Goal: Task Accomplishment & Management: Use online tool/utility

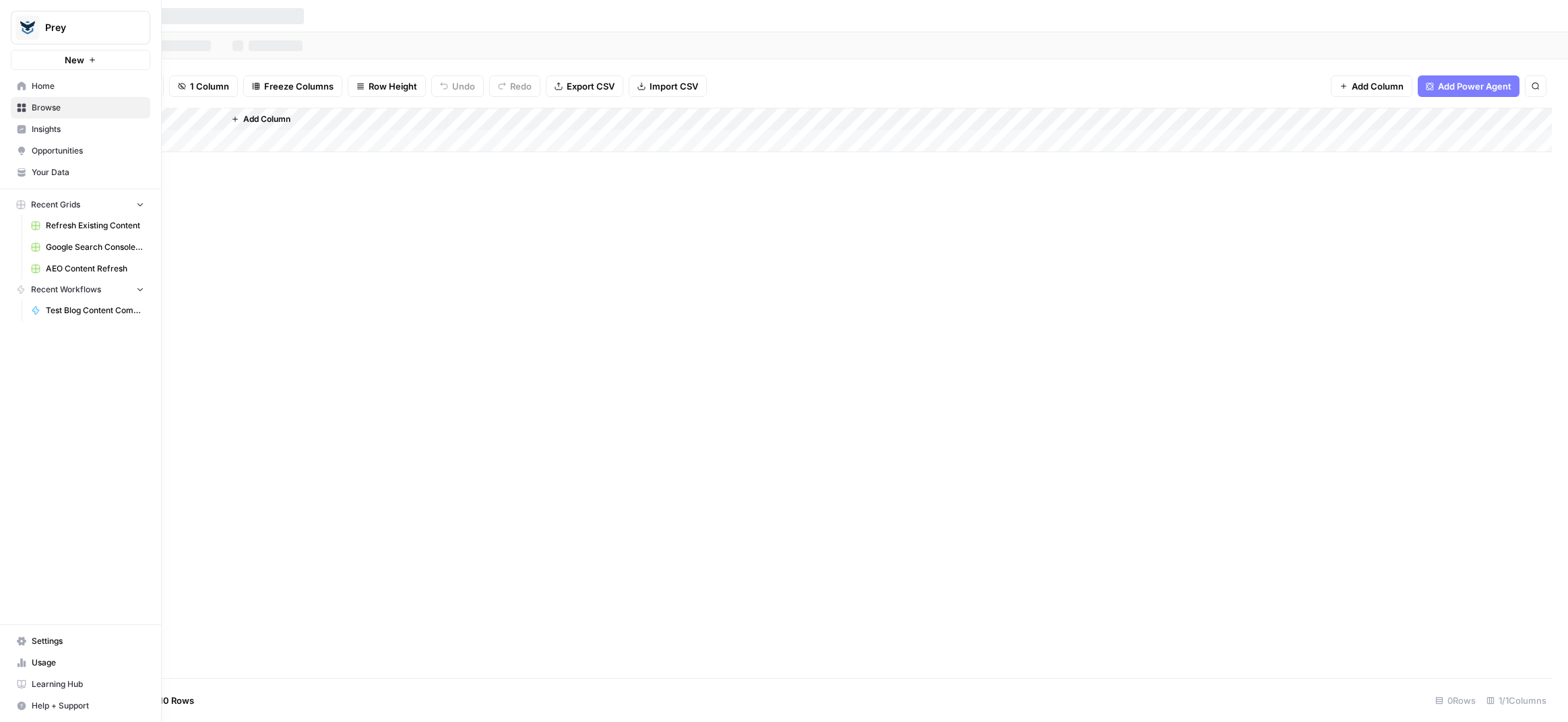
click at [69, 291] on span "Recent Workflows" at bounding box center [66, 290] width 70 height 12
click at [69, 290] on span "Recent Workflows" at bounding box center [66, 290] width 70 height 12
click at [57, 291] on span "Recent Workflows" at bounding box center [66, 290] width 70 height 12
click at [56, 305] on span "Test Blog Content Comparison" at bounding box center [95, 310] width 98 height 12
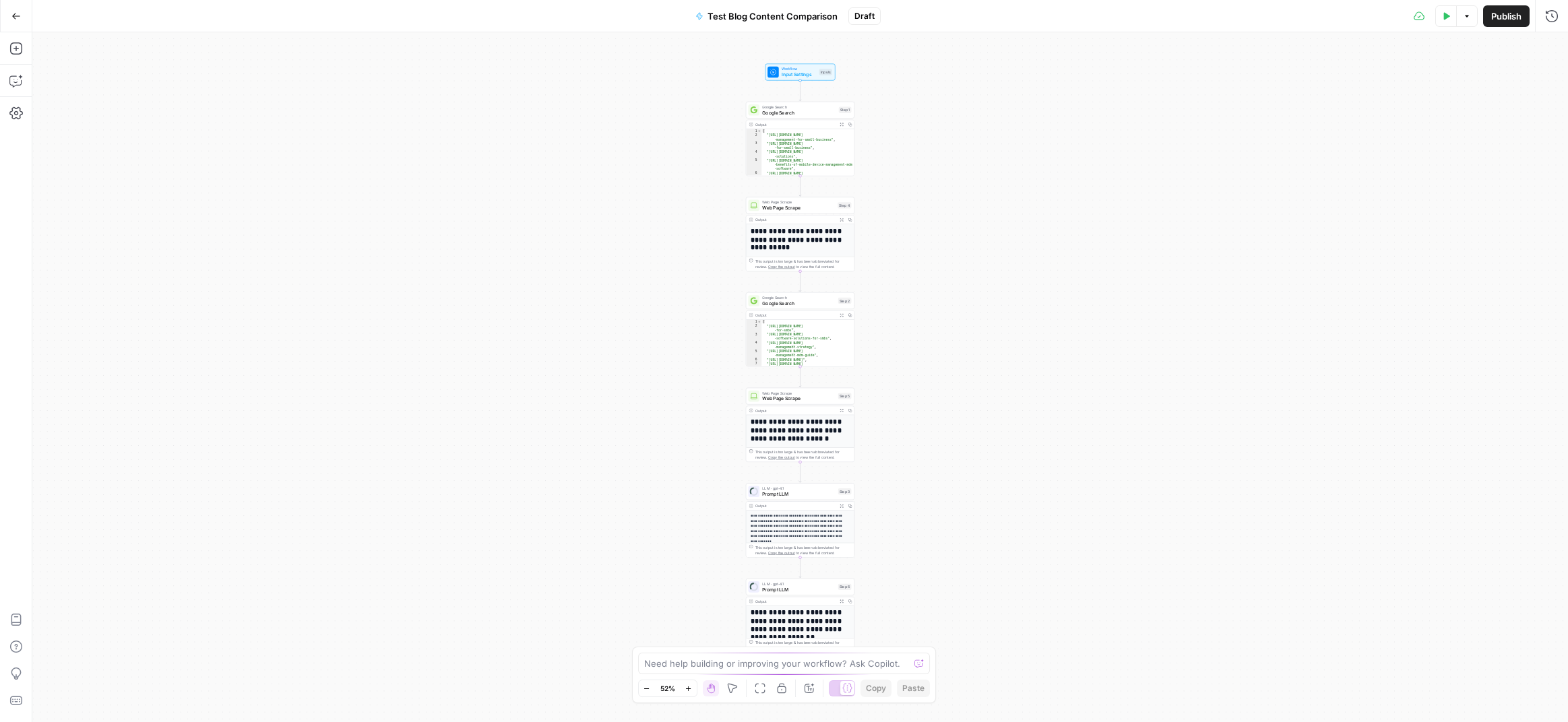
click at [16, 17] on icon "button" at bounding box center [16, 16] width 9 height 9
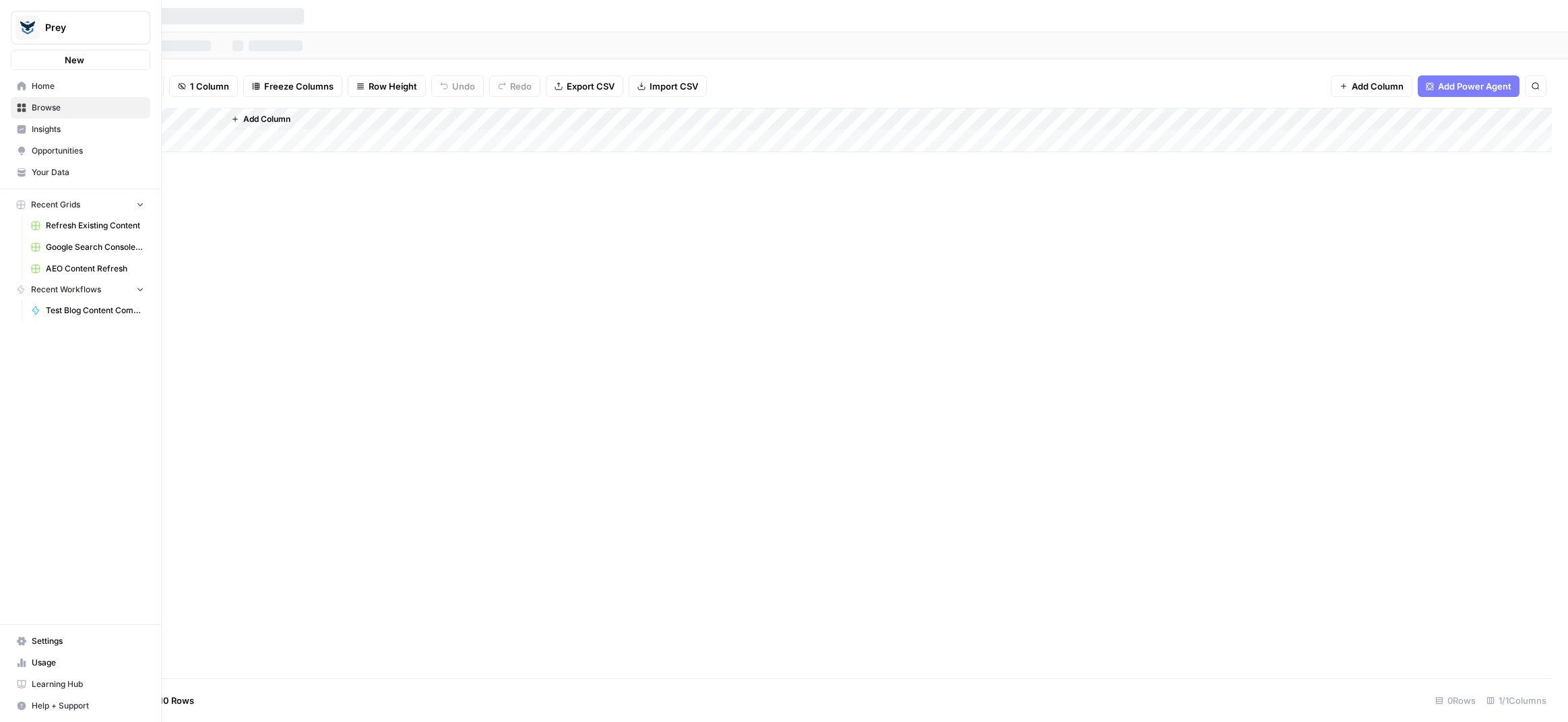
click at [17, 86] on icon at bounding box center [22, 86] width 9 height 9
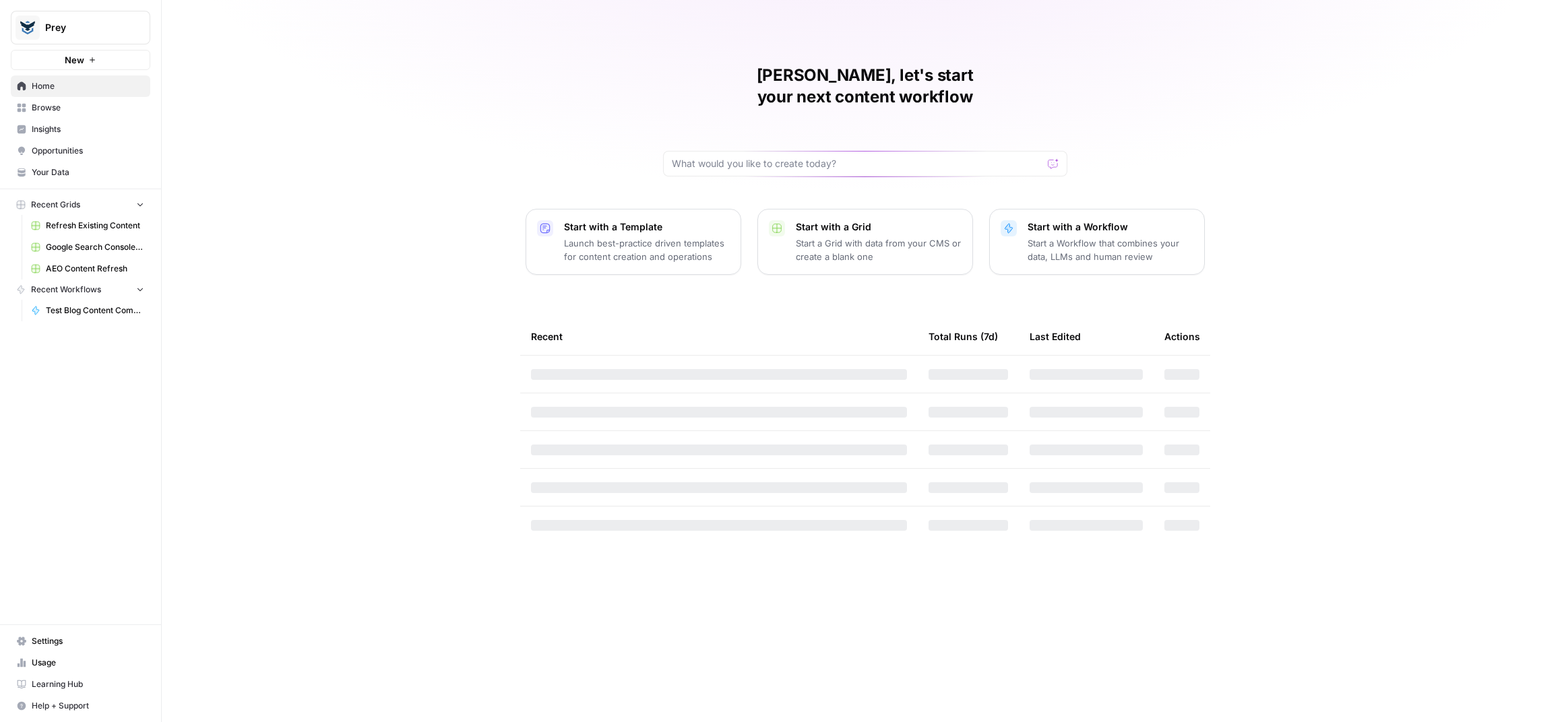
click at [1094, 237] on p "Start a Workflow that combines your data, LLMs and human review" at bounding box center [1111, 250] width 166 height 27
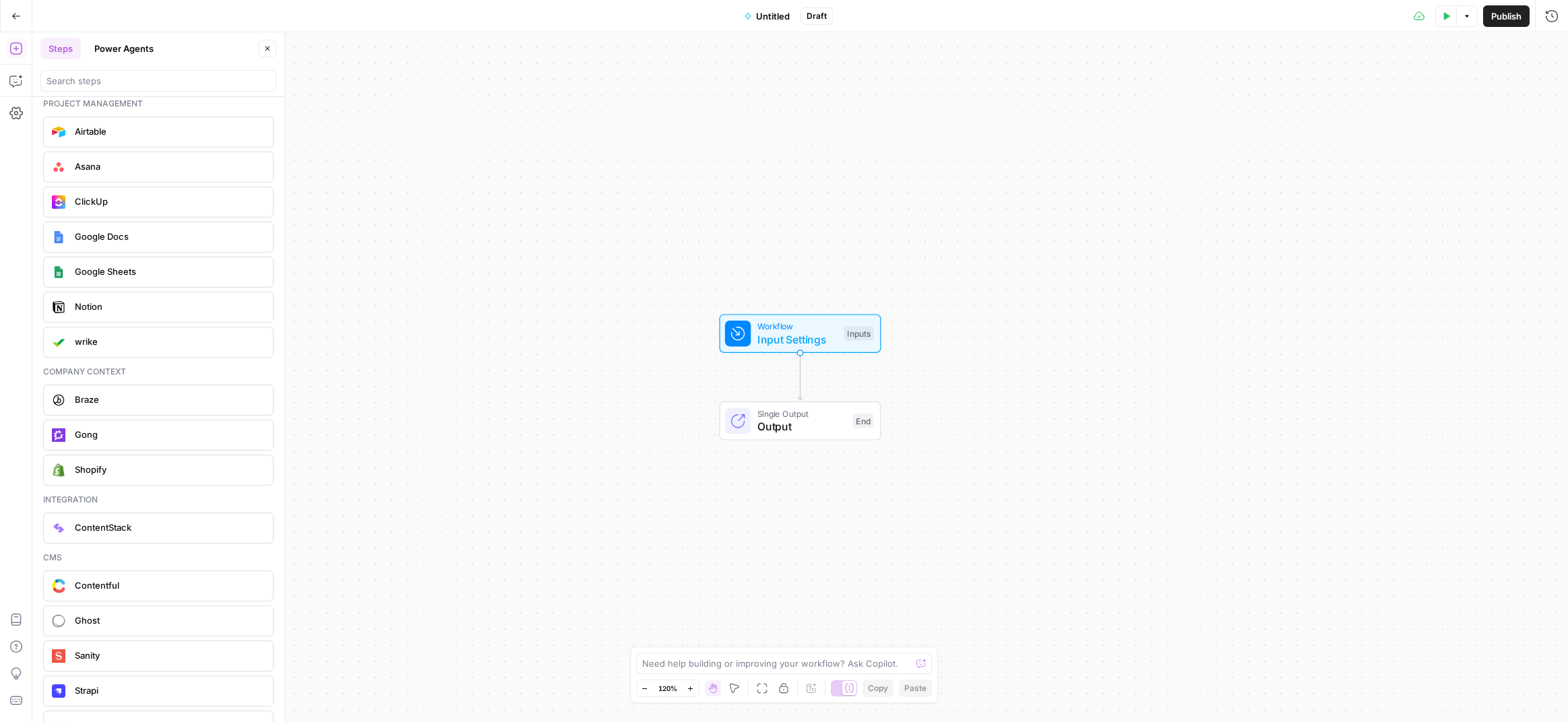
scroll to position [2551, 0]
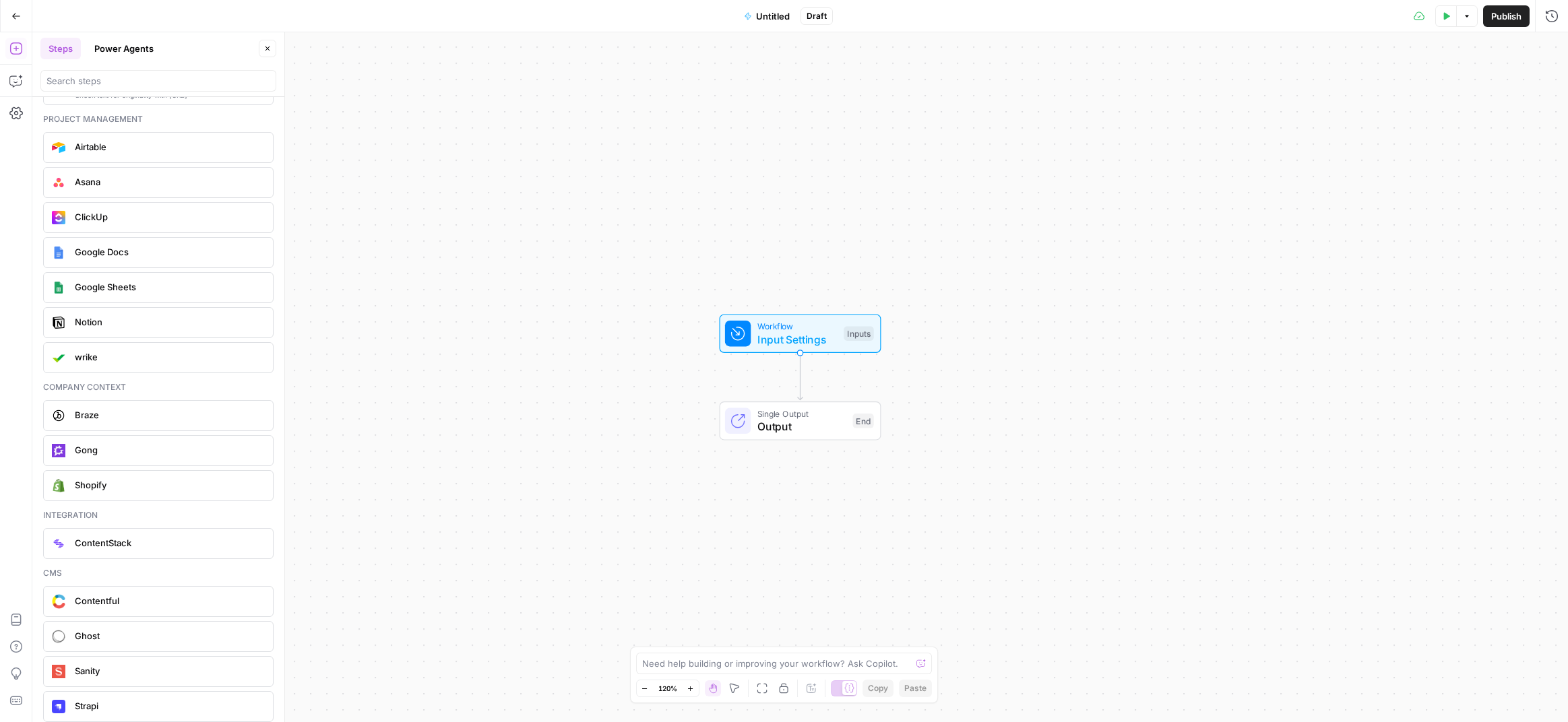
click at [87, 325] on span "Notion" at bounding box center [168, 321] width 188 height 14
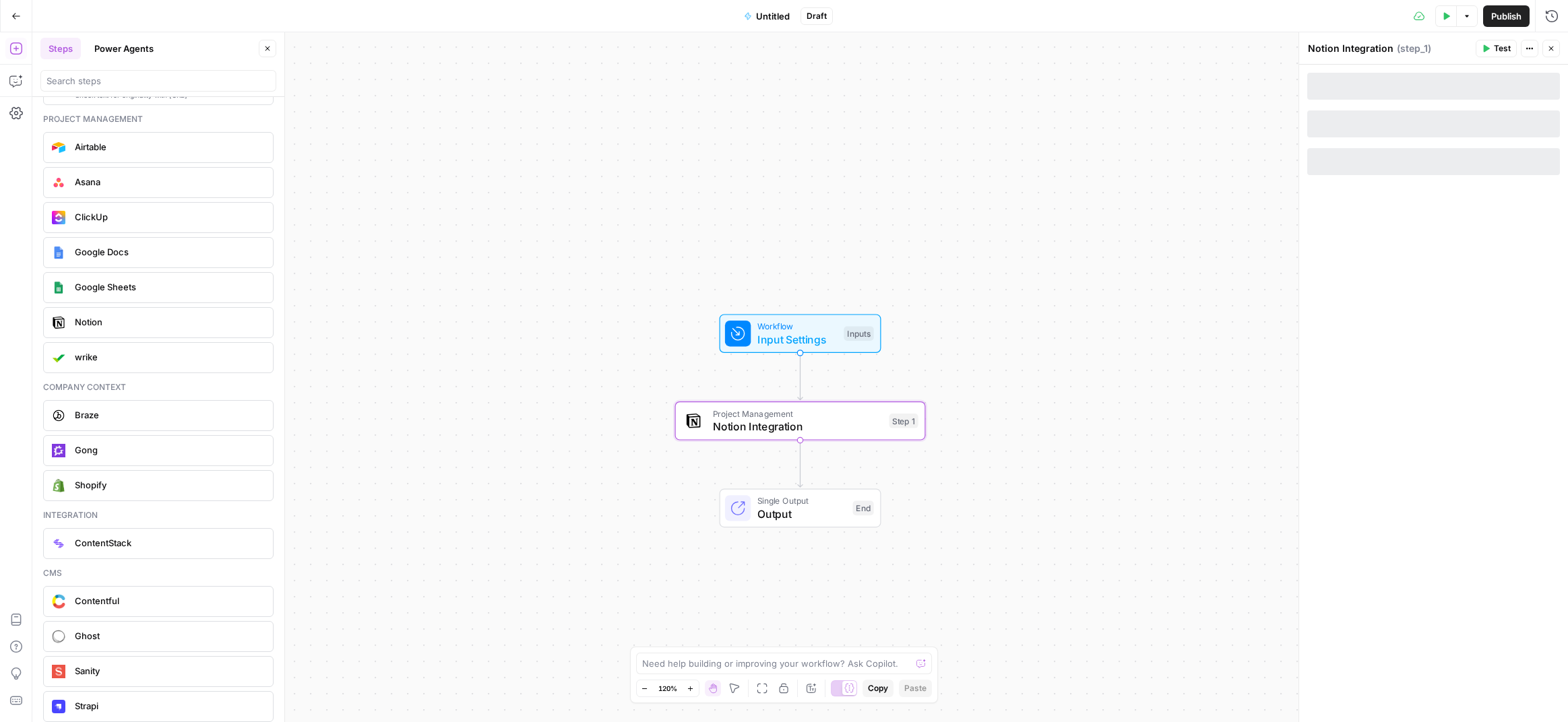
scroll to position [2550, 0]
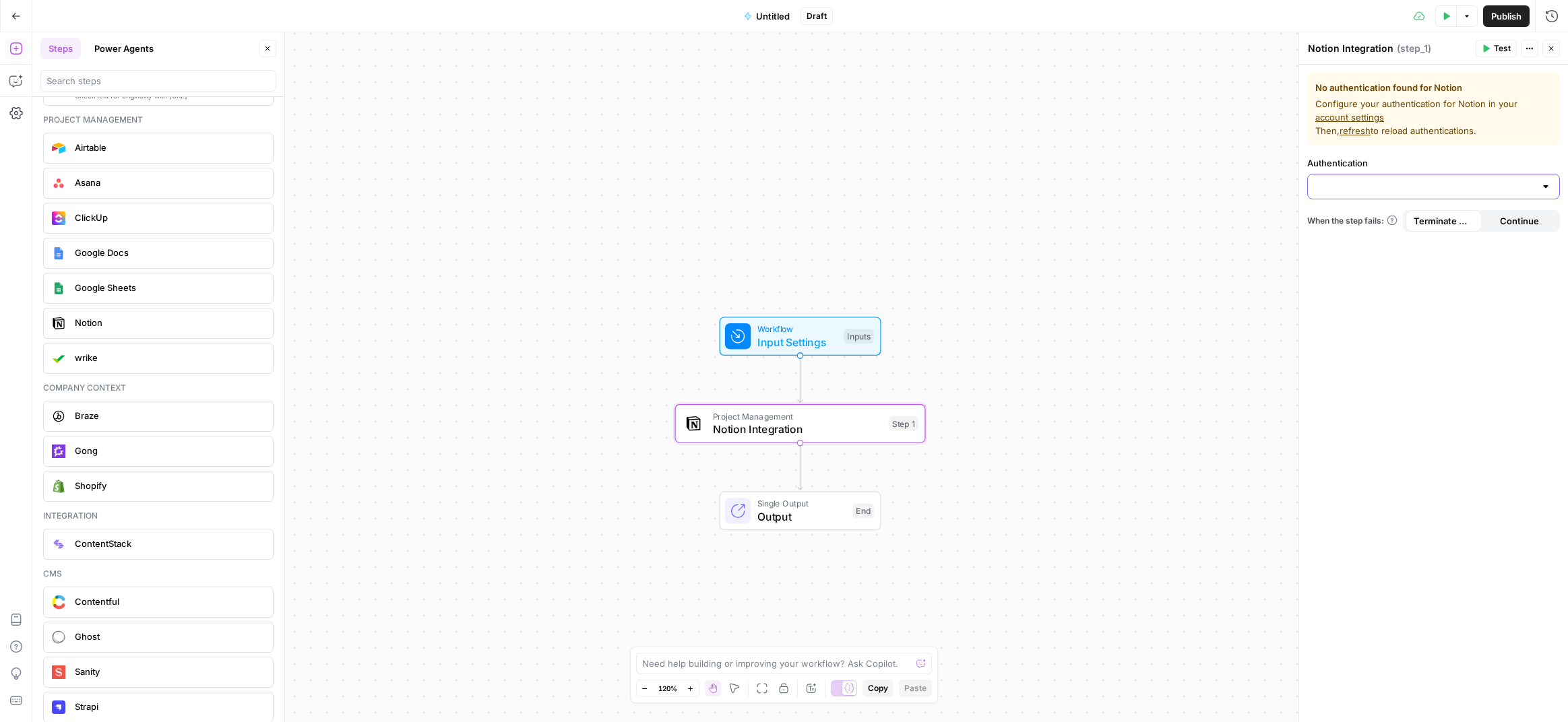
click at [1383, 191] on input "Authentication" at bounding box center [1425, 187] width 219 height 14
click at [1366, 219] on span "﹢ Create New" at bounding box center [1431, 220] width 224 height 14
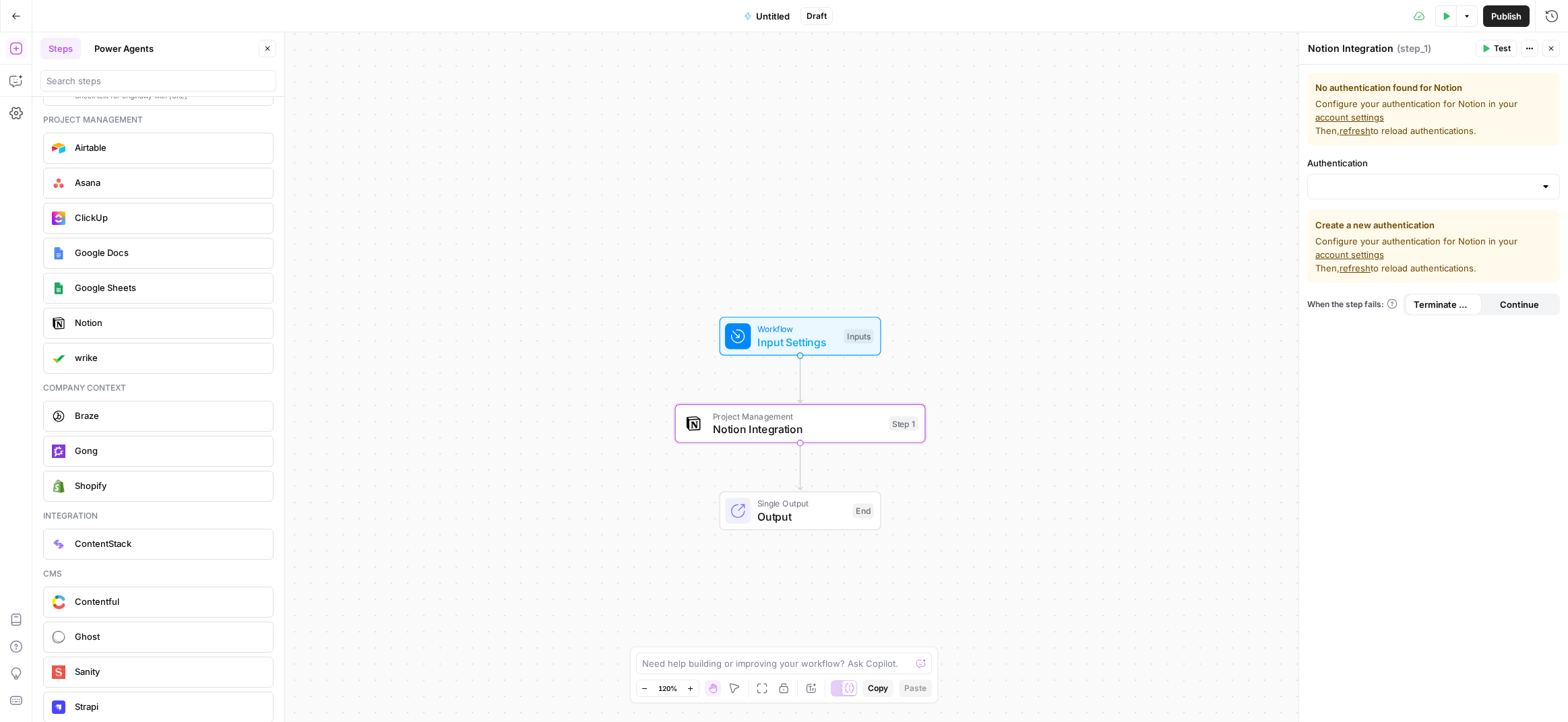
click at [1384, 249] on link "account settings" at bounding box center [1349, 255] width 68 height 11
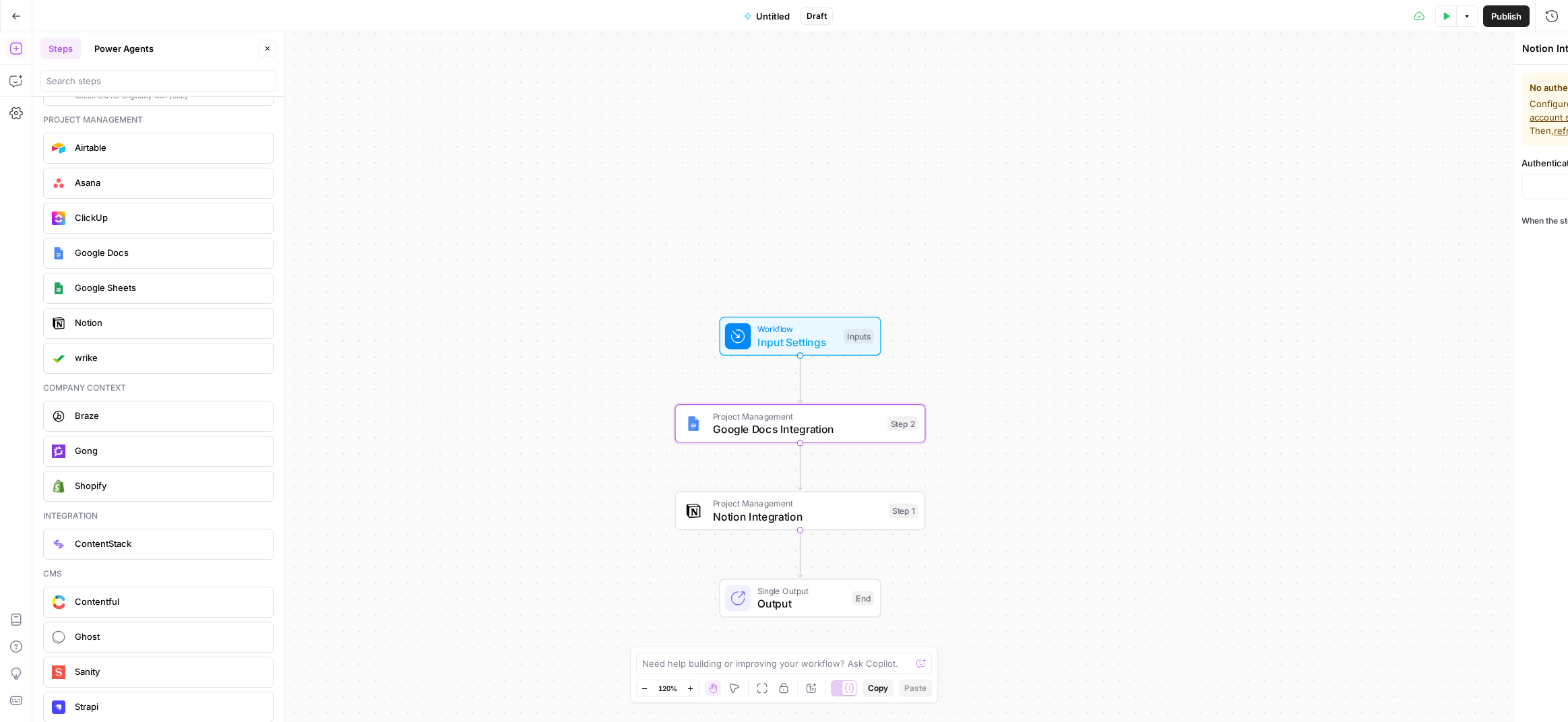
type textarea "Google Docs Integration"
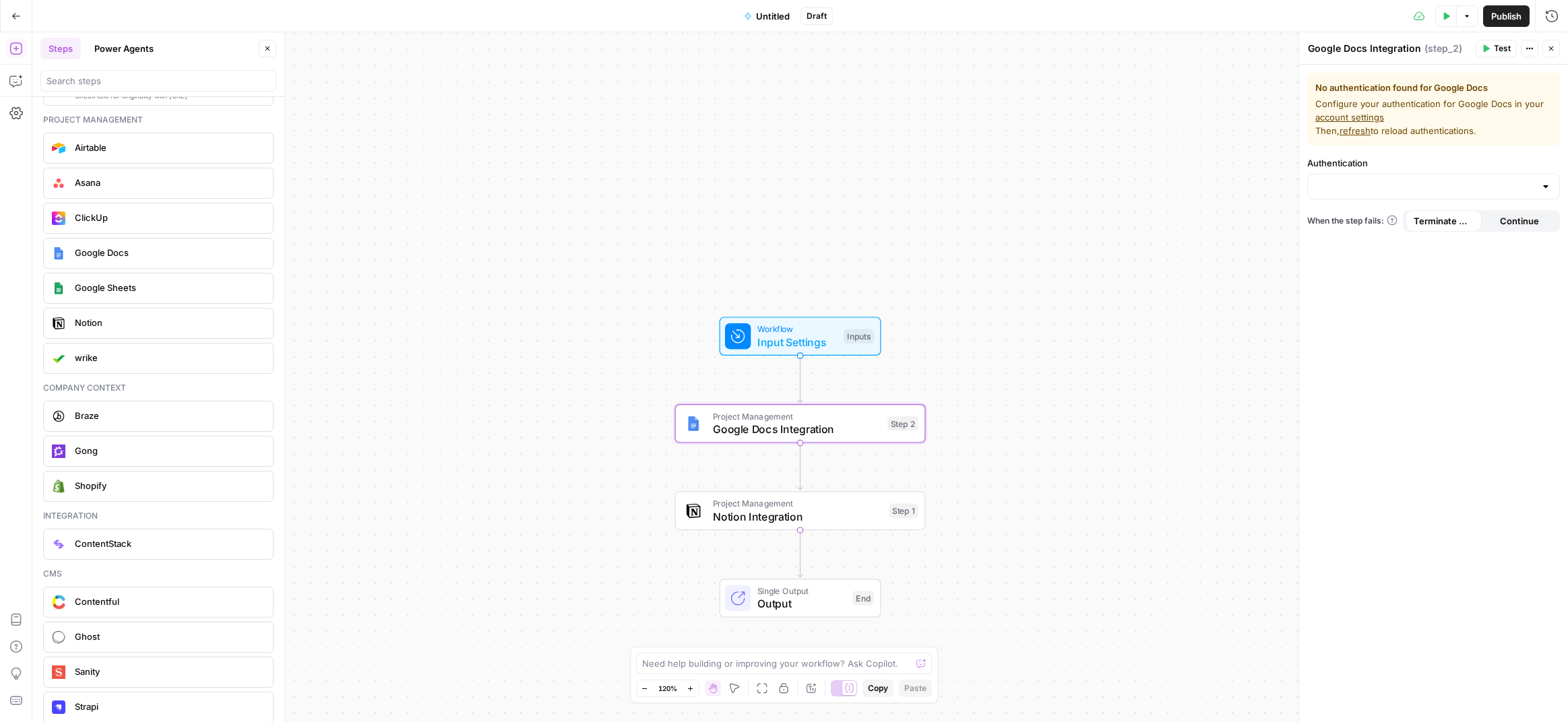
click at [1355, 116] on link "account settings" at bounding box center [1349, 117] width 68 height 11
click at [809, 522] on span "Notion Integration" at bounding box center [798, 517] width 170 height 16
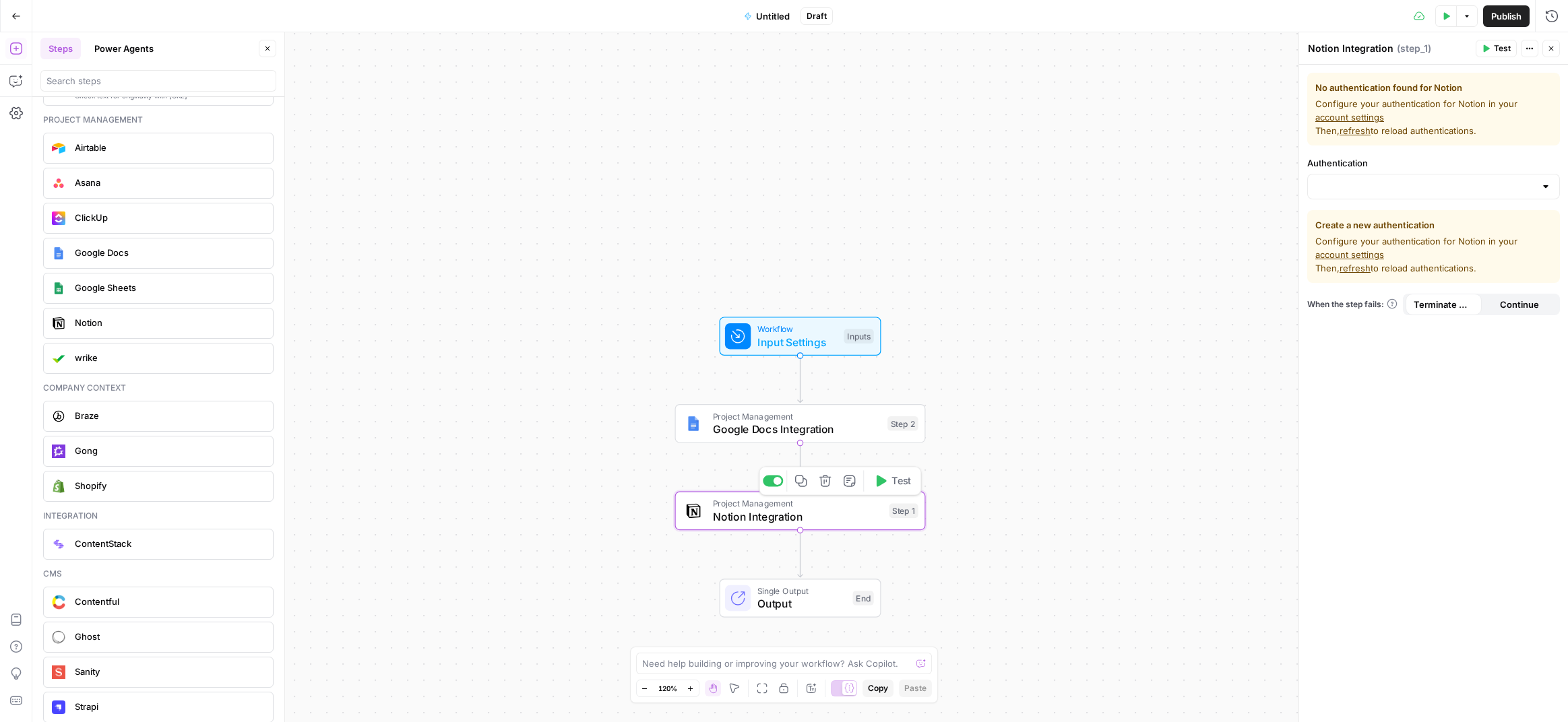
click at [826, 485] on icon "button" at bounding box center [825, 481] width 13 height 13
click at [756, 174] on span "Delete Step" at bounding box center [748, 171] width 53 height 14
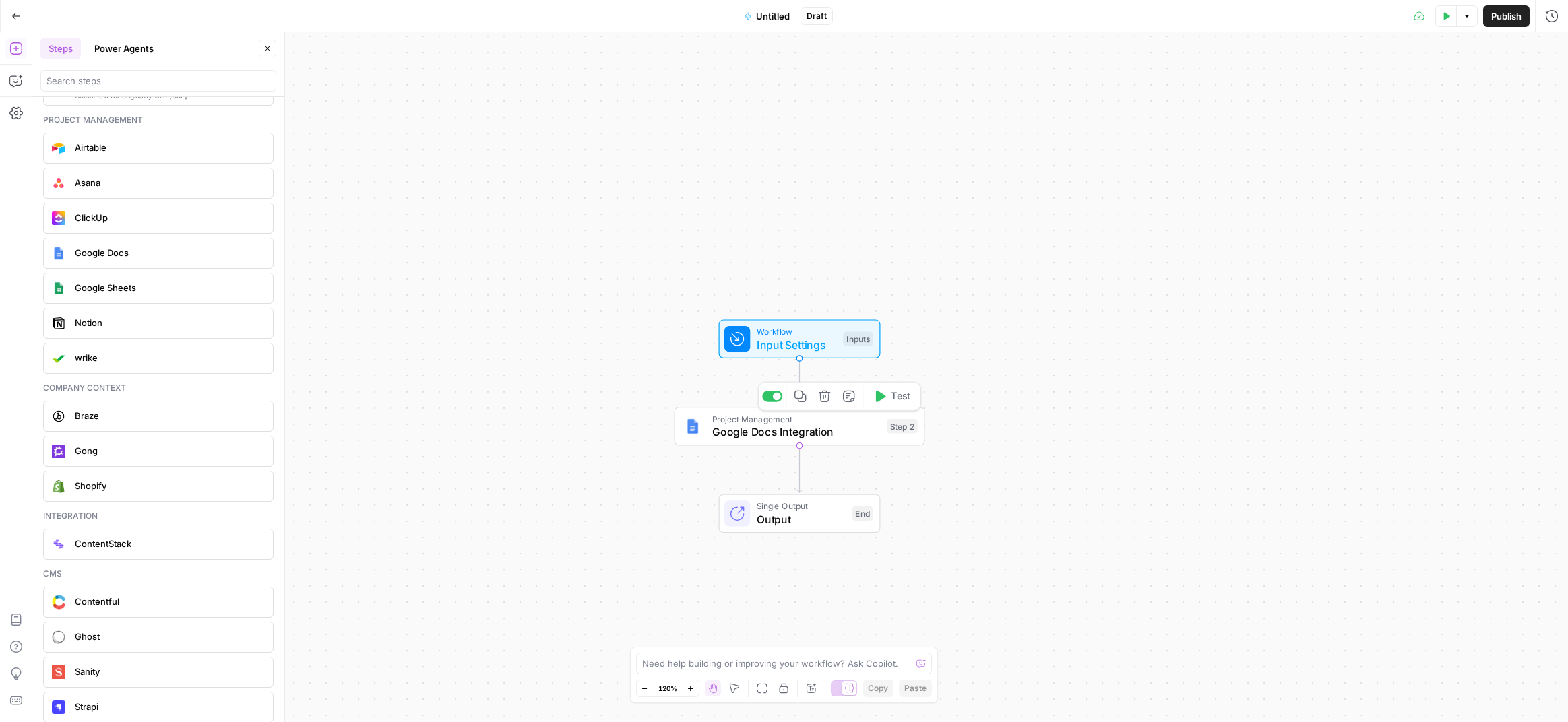
click at [857, 424] on span "Google Docs Integration" at bounding box center [796, 432] width 168 height 16
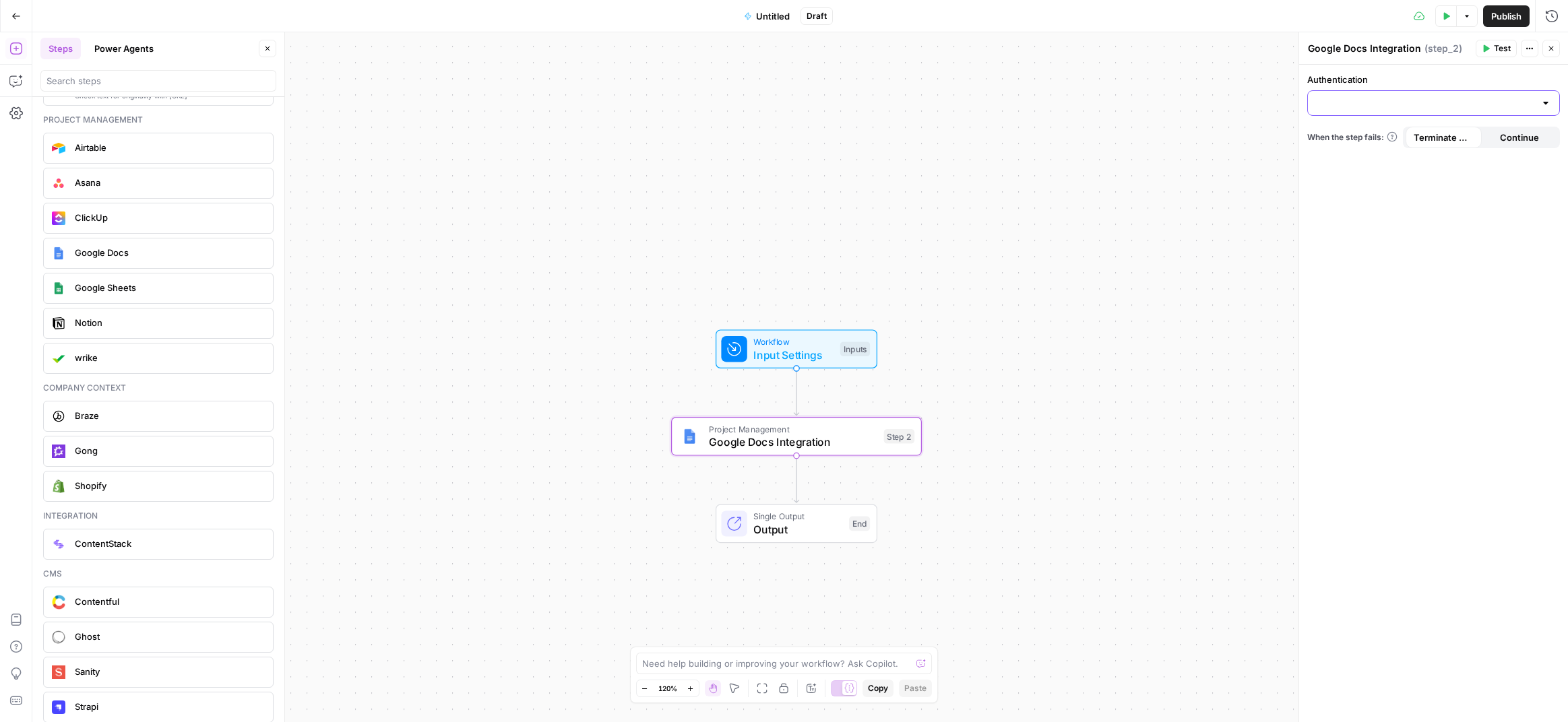
click at [1396, 101] on input "Authentication" at bounding box center [1425, 103] width 219 height 14
click at [1352, 141] on span "Google Docs 1" at bounding box center [1431, 137] width 224 height 14
type input "Google Docs 1"
click at [1352, 160] on input "Action" at bounding box center [1425, 157] width 219 height 14
click at [1343, 211] on span "Get Document" at bounding box center [1431, 209] width 224 height 14
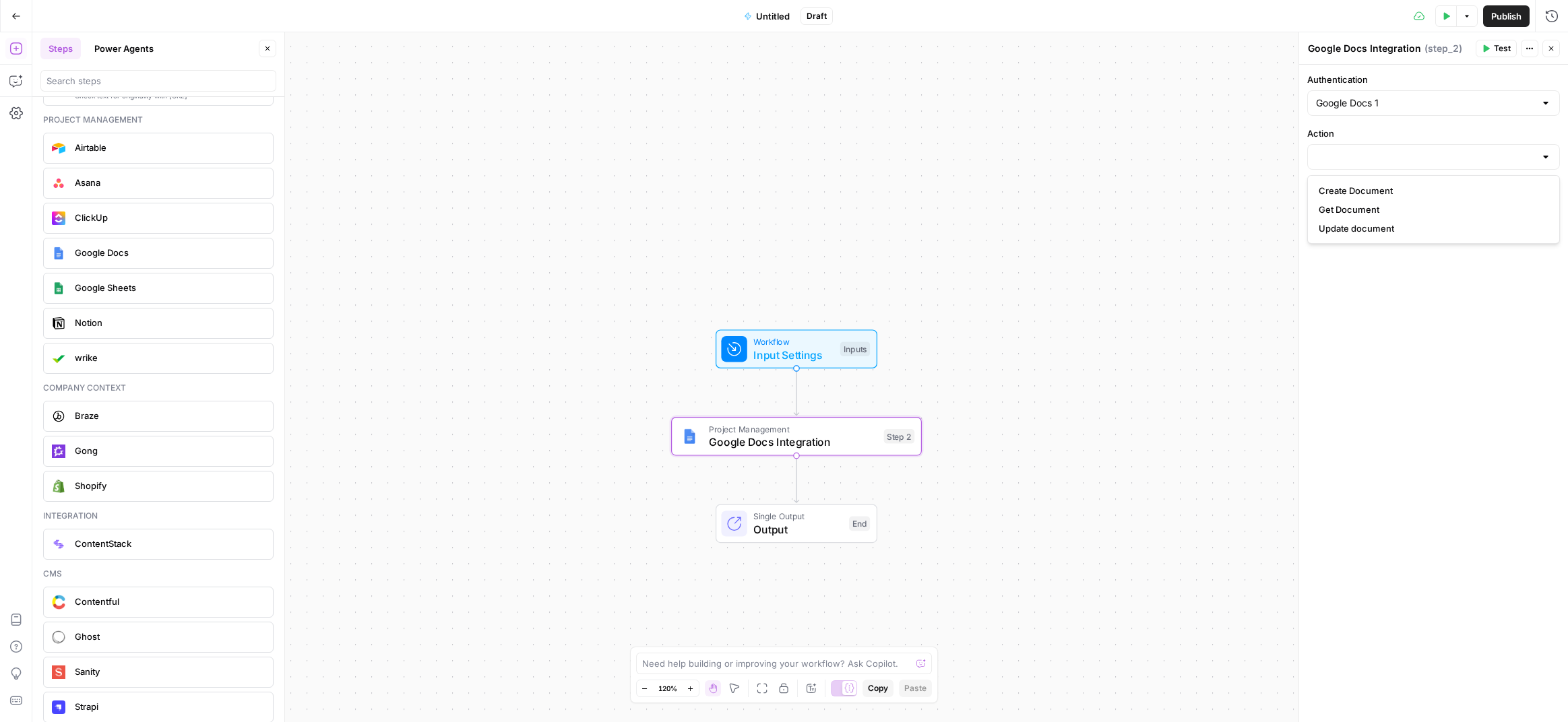
type input "Get Document"
click at [1352, 208] on p at bounding box center [1433, 210] width 235 height 14
click at [1348, 267] on input "Return as HTML?" at bounding box center [1425, 272] width 219 height 14
click at [1349, 320] on span "No" at bounding box center [1431, 324] width 224 height 14
type input "No"
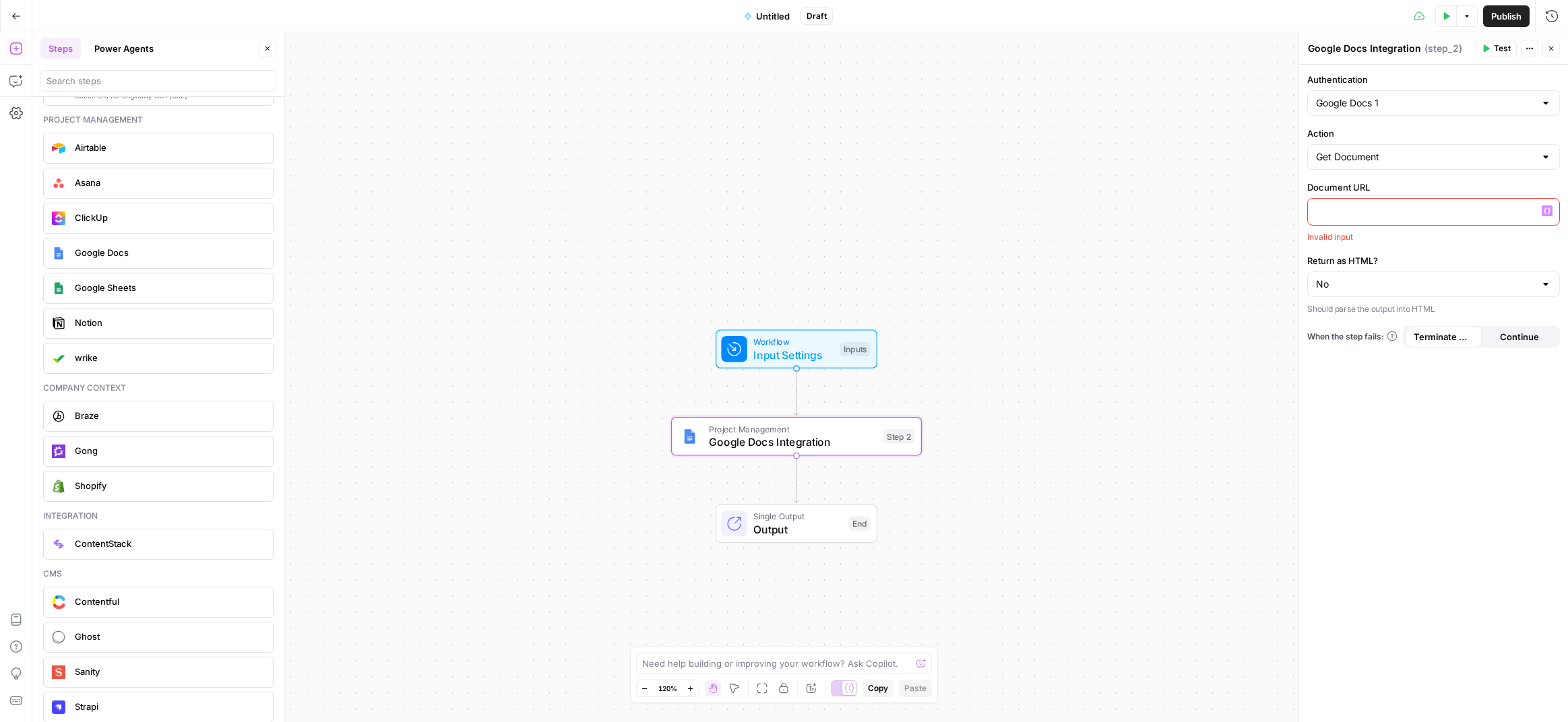
click at [1362, 214] on p at bounding box center [1433, 210] width 235 height 14
click at [1545, 211] on icon "button" at bounding box center [1547, 211] width 6 height 6
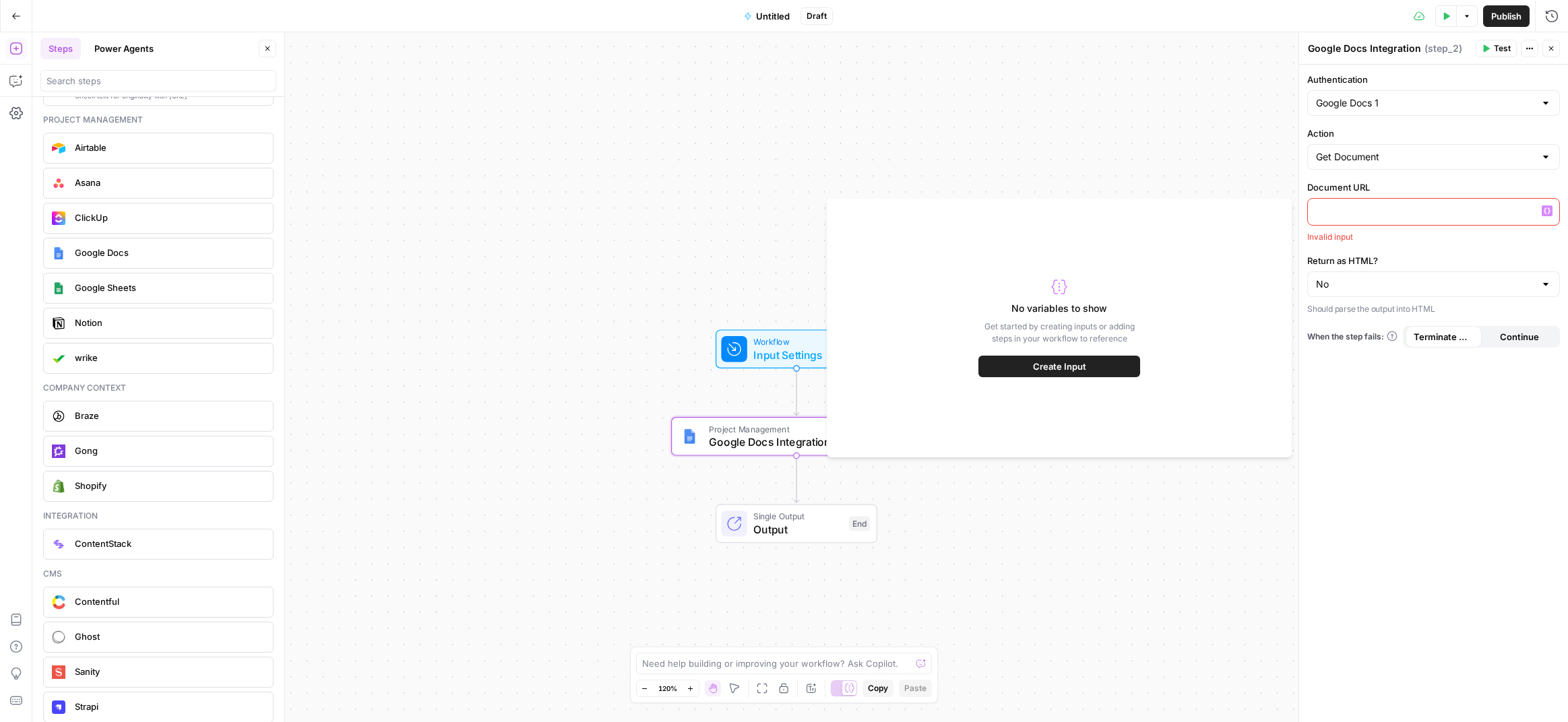
click at [1358, 252] on div "Authentication Google Docs 1 Action Get Document Document URL “/” to reference …" at bounding box center [1433, 393] width 269 height 657
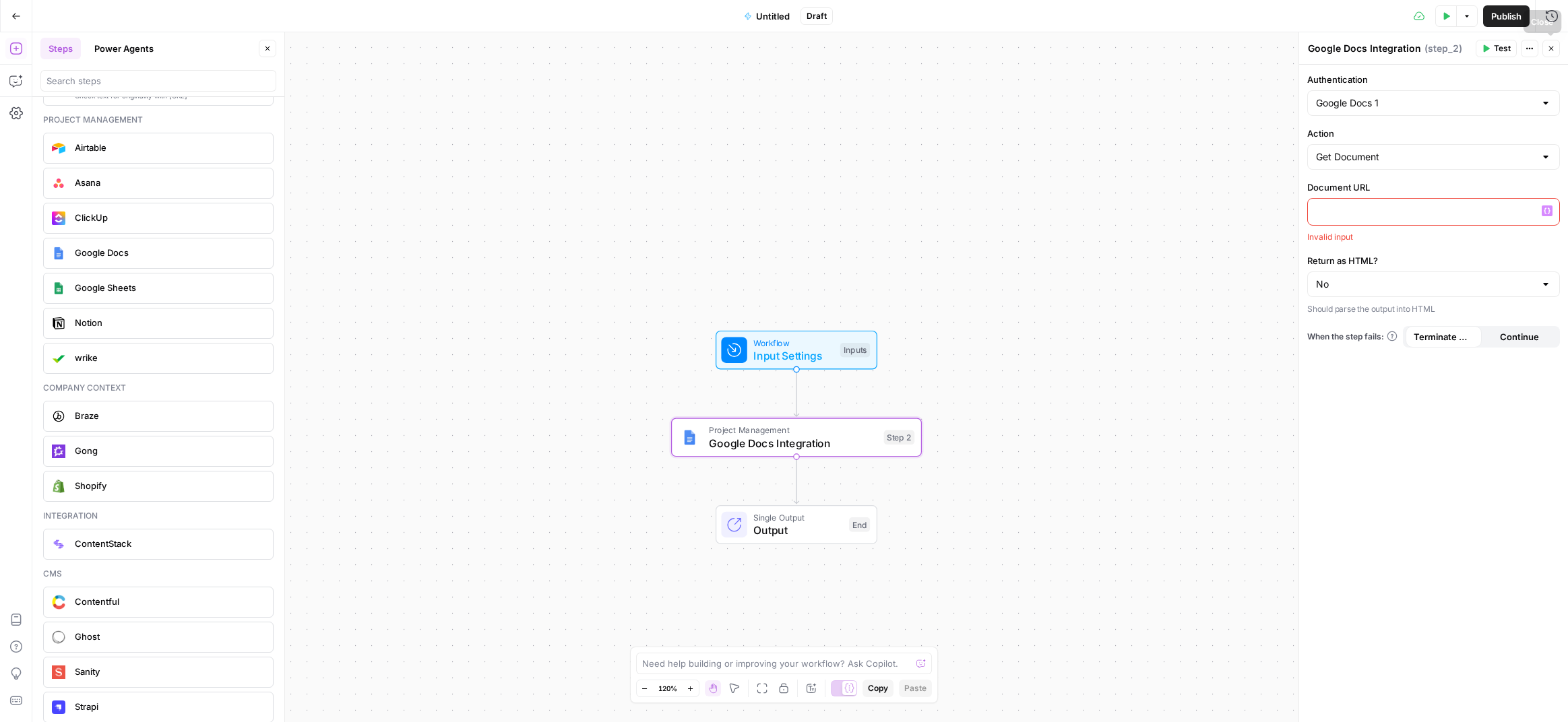
click at [1549, 46] on icon "button" at bounding box center [1551, 48] width 8 height 8
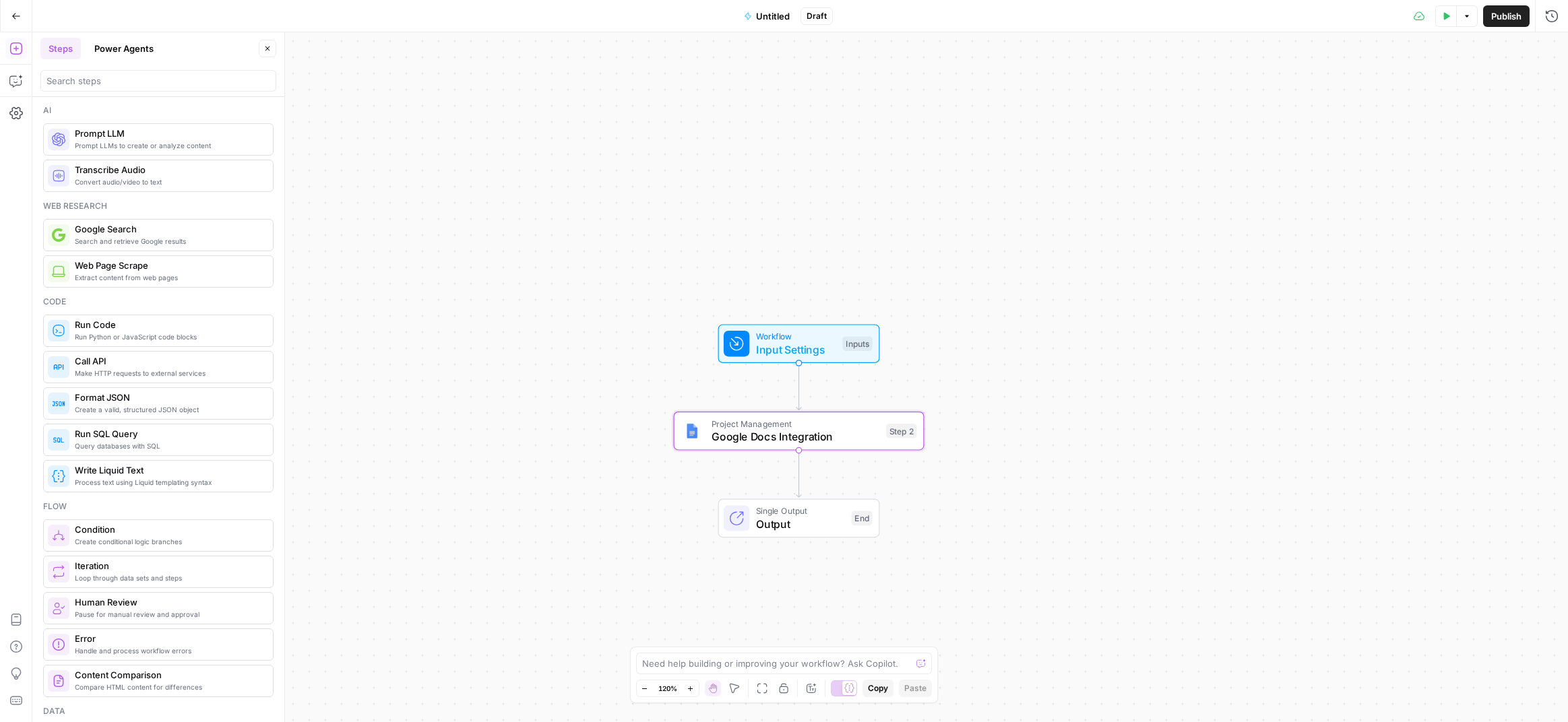
scroll to position [0, 0]
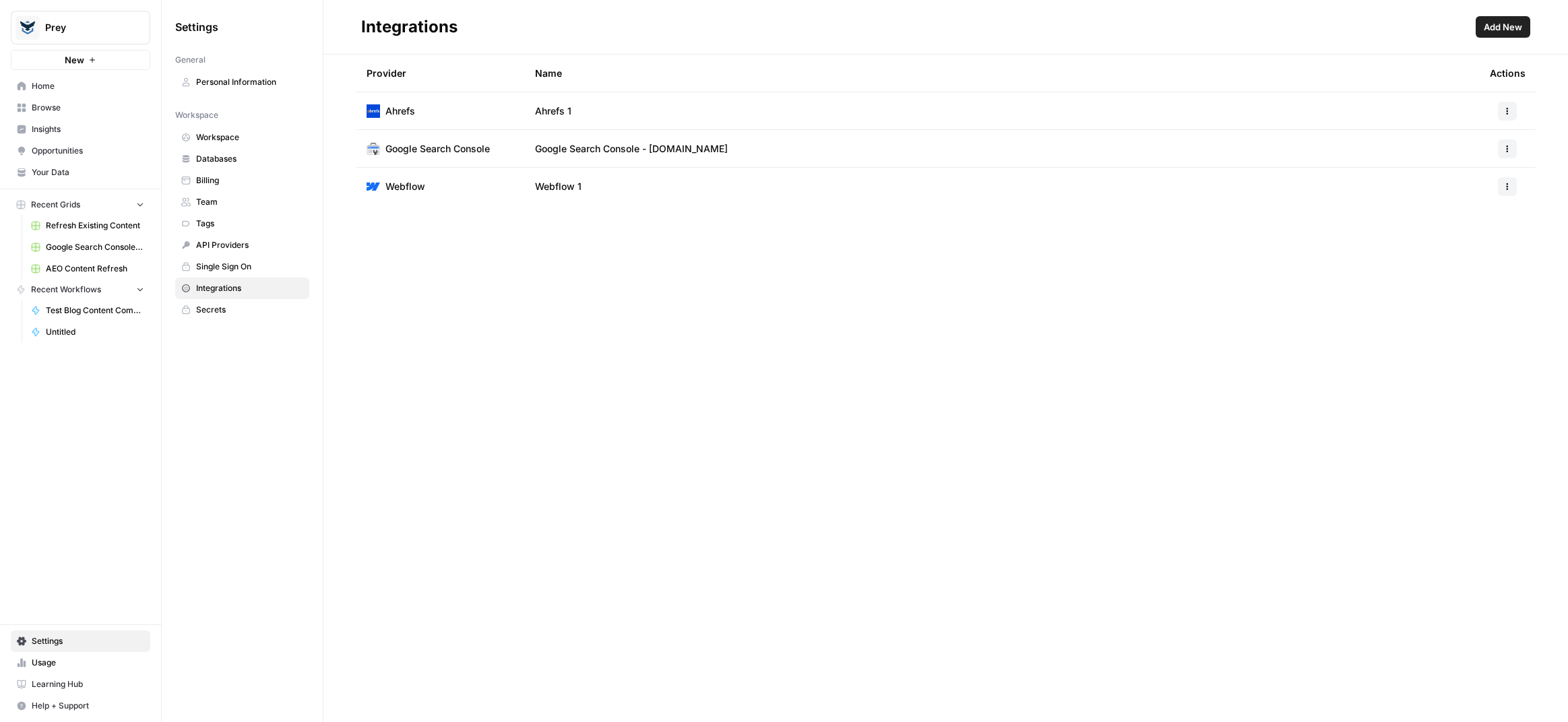
click at [1508, 25] on span "Add New" at bounding box center [1503, 26] width 38 height 14
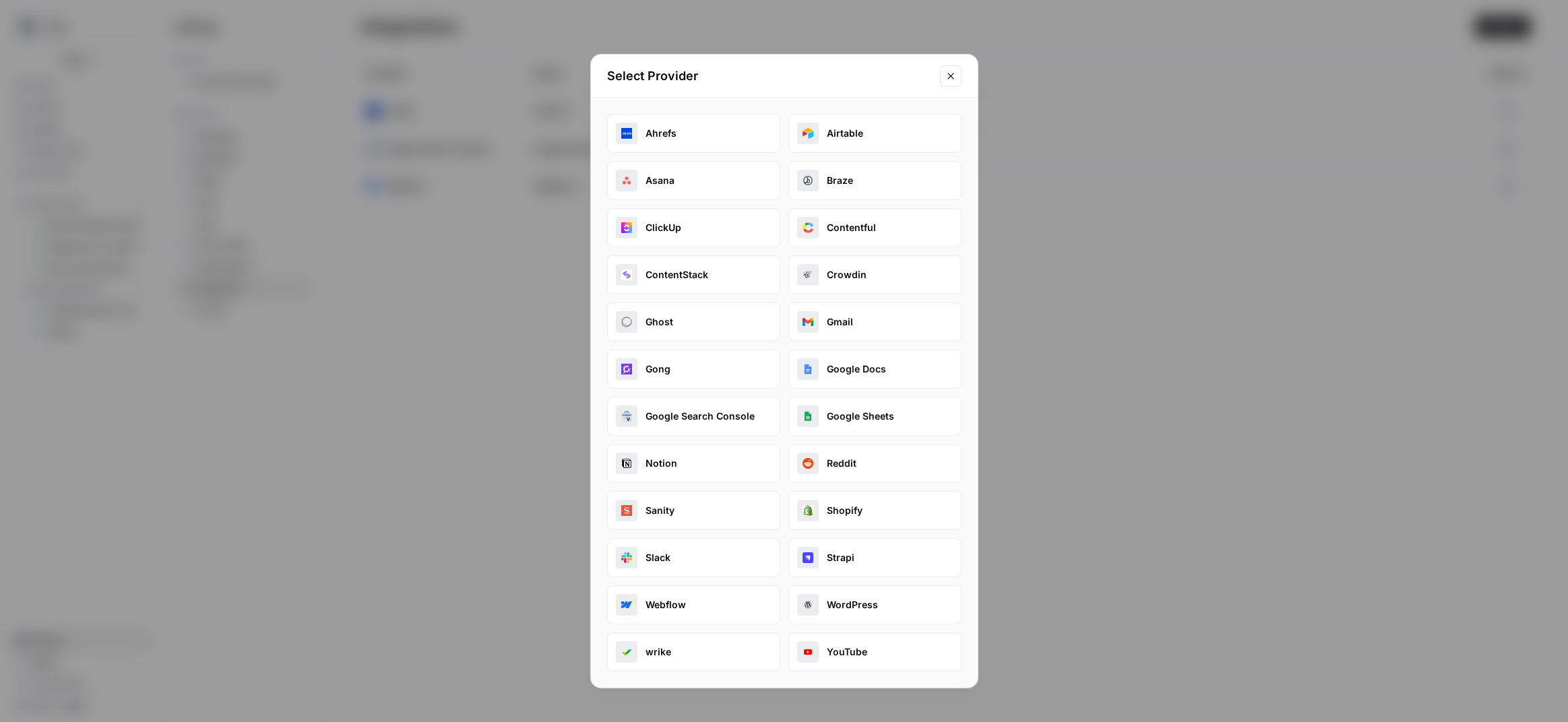
click at [677, 447] on button "Notion" at bounding box center [694, 463] width 173 height 39
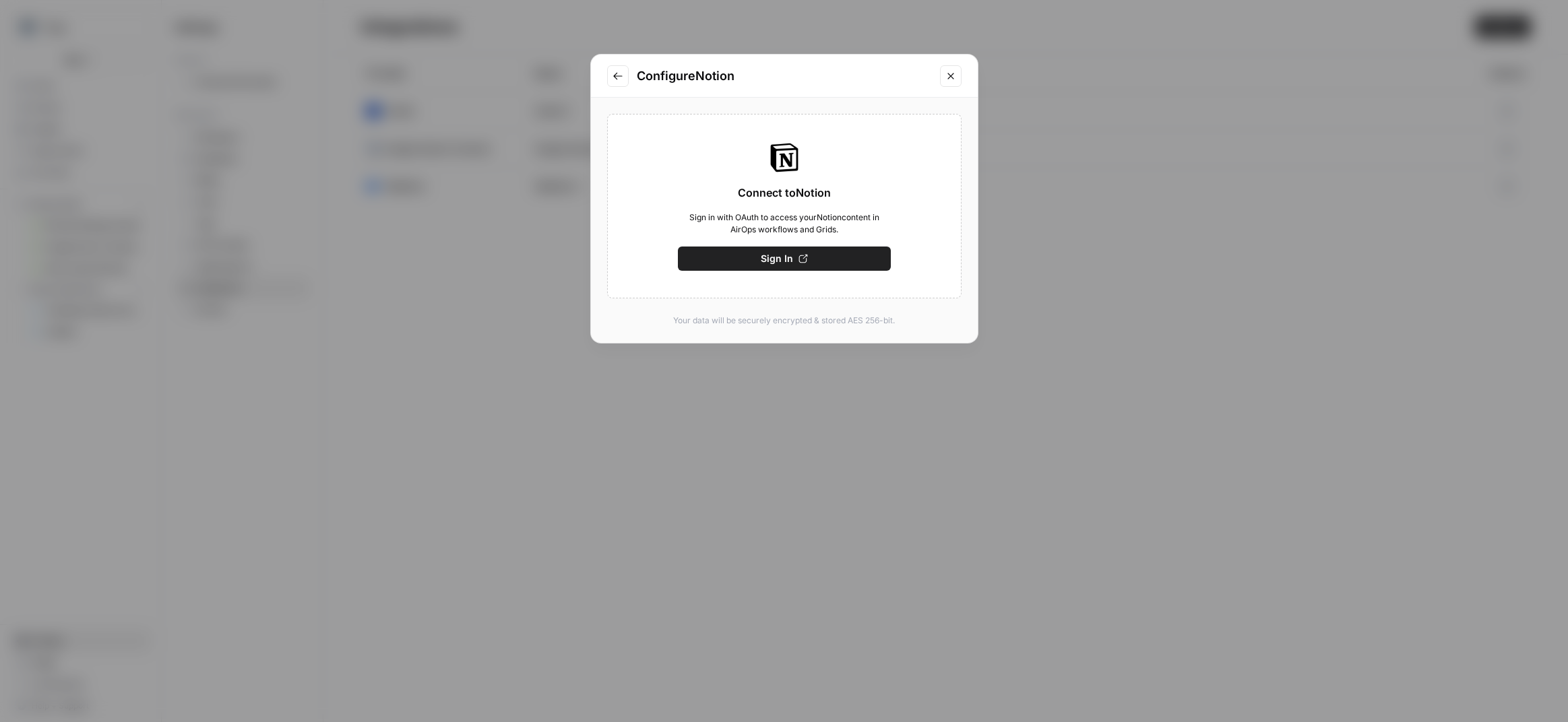
click at [775, 266] on button "Sign In" at bounding box center [785, 259] width 213 height 25
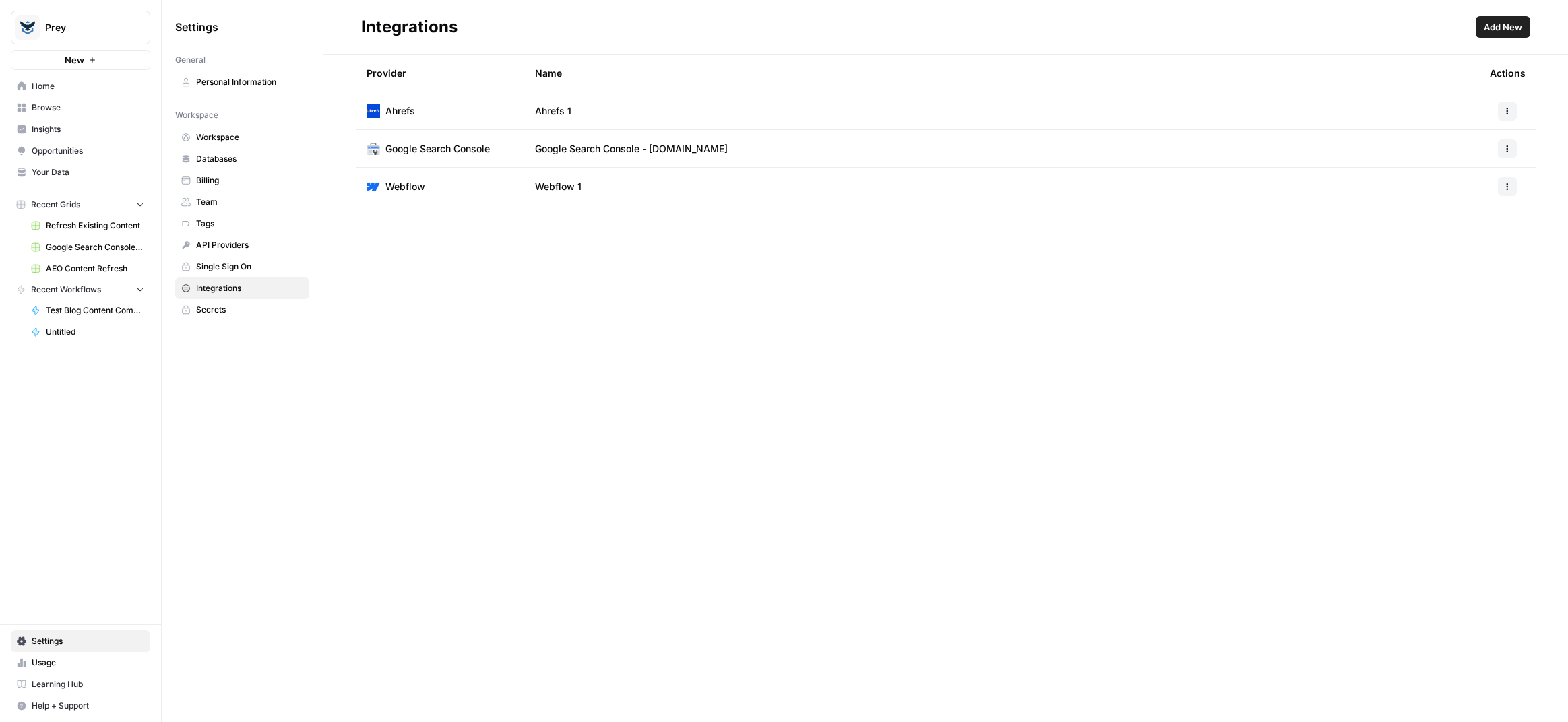
click at [1512, 25] on span "Add New" at bounding box center [1503, 26] width 38 height 14
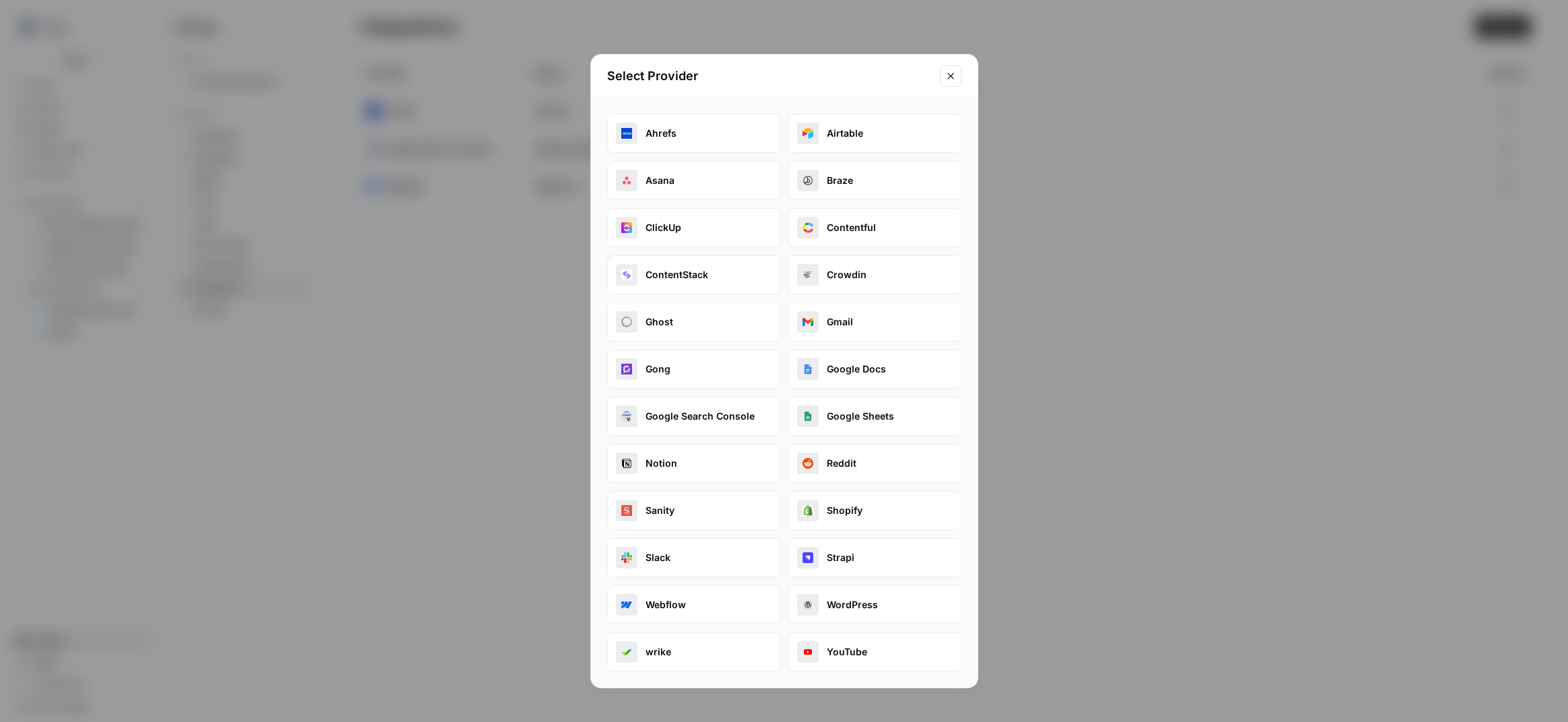
click at [881, 375] on button "Google Docs" at bounding box center [875, 369] width 173 height 39
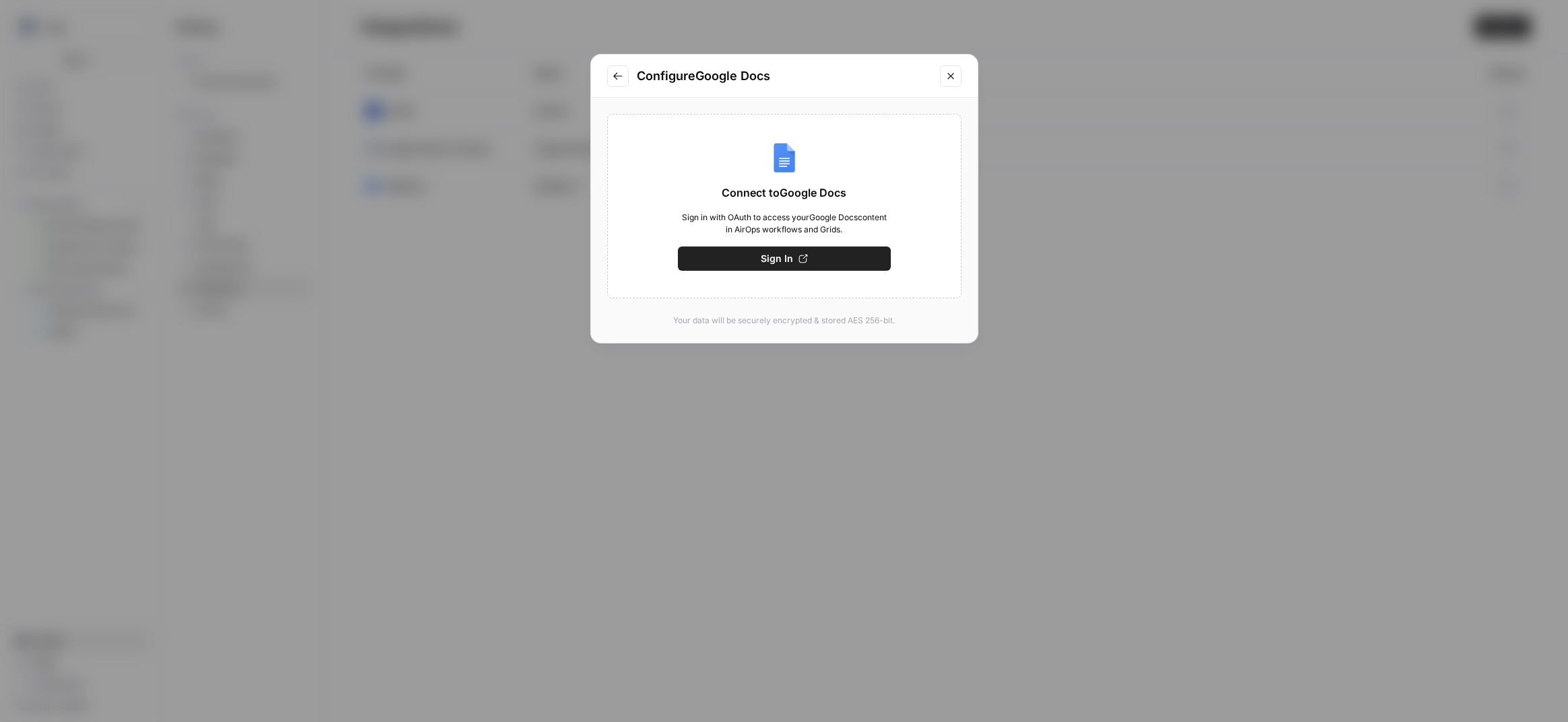
click at [783, 261] on span "Sign In" at bounding box center [778, 259] width 33 height 14
